Goal: Task Accomplishment & Management: Manage account settings

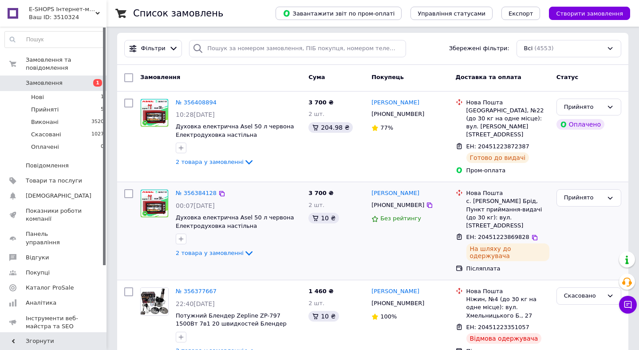
scroll to position [6, 0]
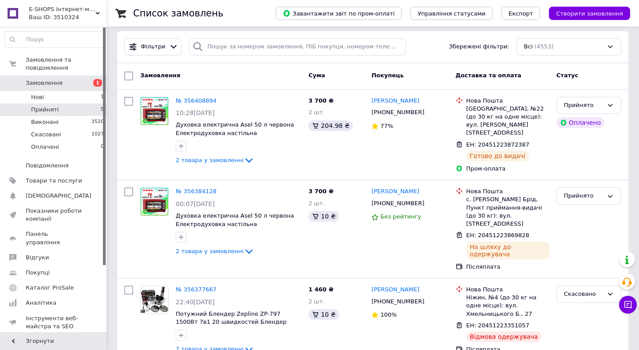
click at [56, 105] on li "Прийняті 5" at bounding box center [54, 109] width 109 height 12
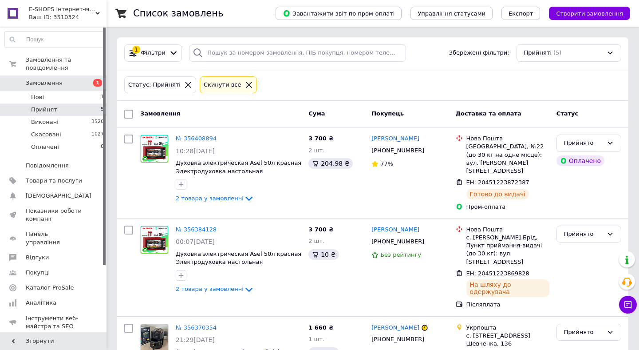
click at [245, 83] on icon at bounding box center [249, 85] width 8 height 8
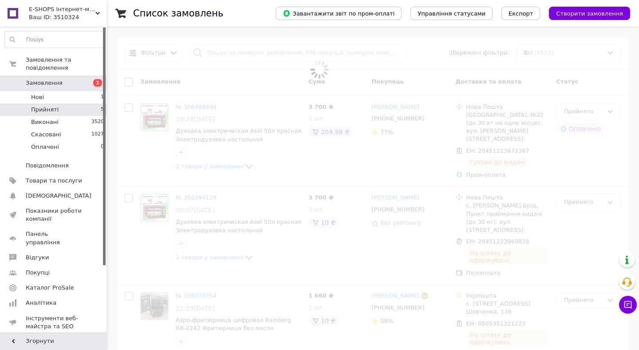
click at [98, 13] on use at bounding box center [97, 13] width 4 height 3
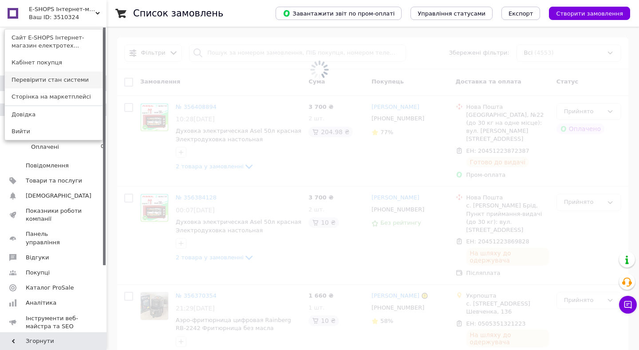
click at [61, 78] on link "Перевірити стан системи" at bounding box center [54, 79] width 98 height 17
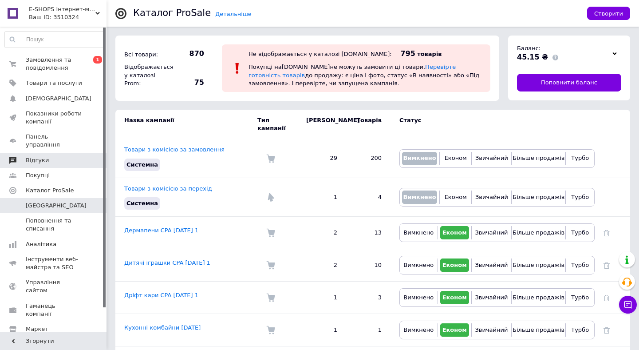
click at [37, 156] on link "Відгуки" at bounding box center [54, 160] width 109 height 15
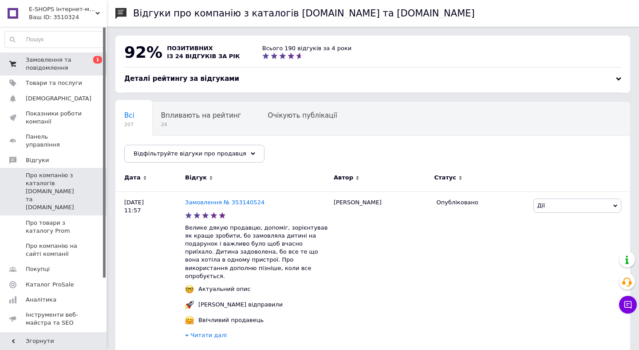
click at [43, 62] on span "Замовлення та повідомлення" at bounding box center [54, 64] width 56 height 16
